Goal: Task Accomplishment & Management: Use online tool/utility

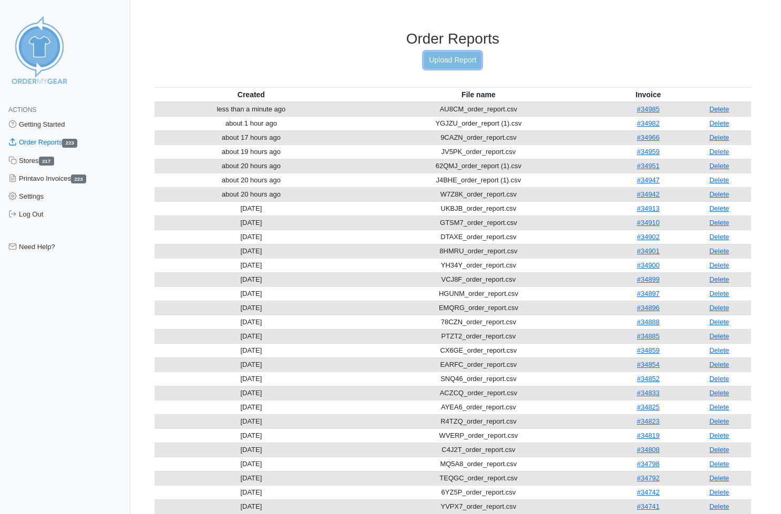
click at [441, 63] on link "Upload Report" at bounding box center [452, 60] width 57 height 16
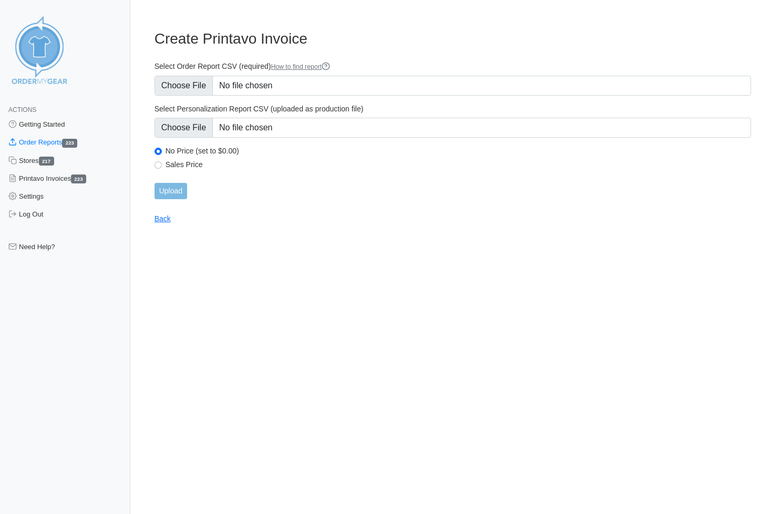
type input "C:\fakepath\RH7UN_order_report.csv"
click at [180, 191] on input "Upload" at bounding box center [171, 191] width 33 height 16
